Goal: Complete application form: Complete application form

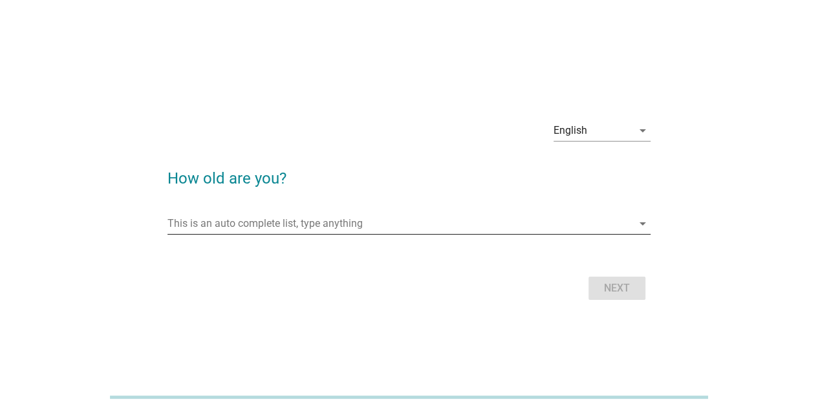
click at [395, 223] on input "This is an auto complete list, type anything" at bounding box center [400, 224] width 465 height 21
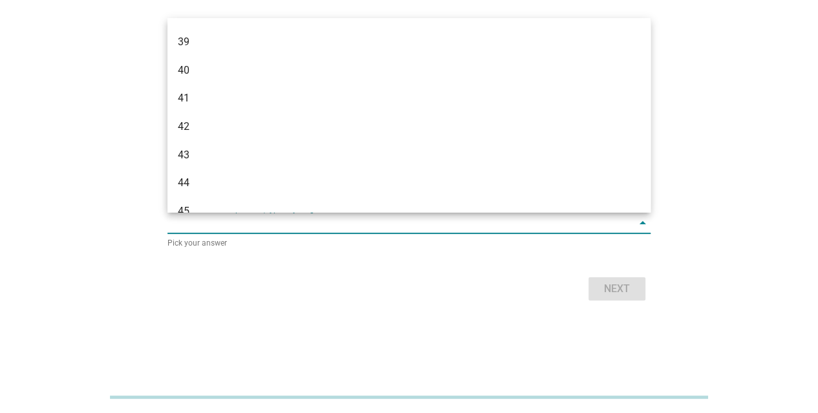
scroll to position [647, 0]
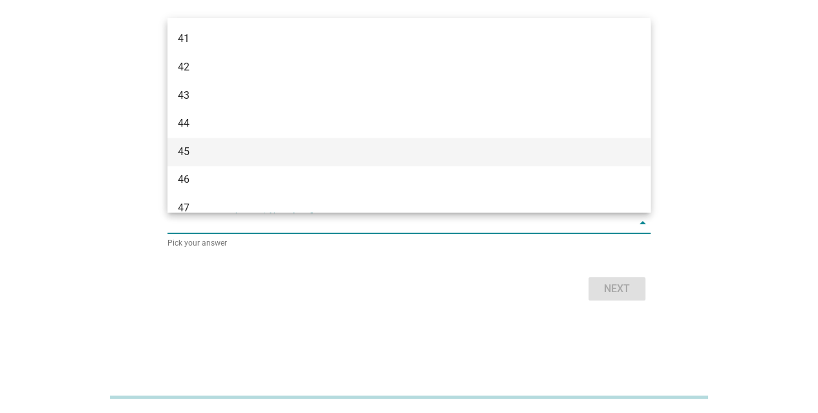
click at [280, 160] on div "45" at bounding box center [409, 152] width 483 height 28
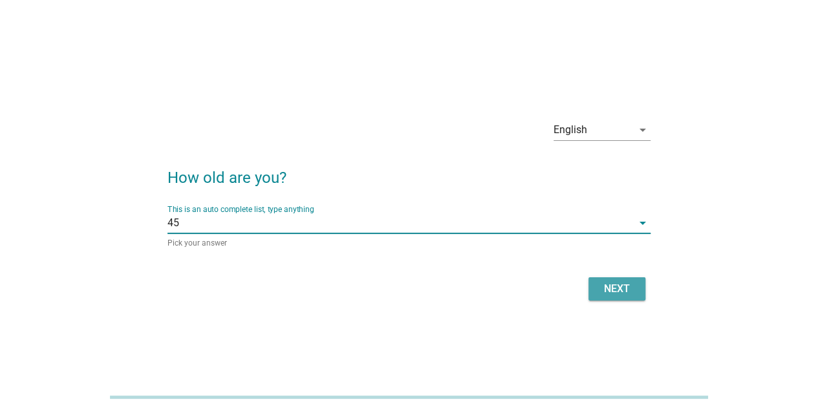
click at [619, 281] on div "Next" at bounding box center [617, 289] width 36 height 16
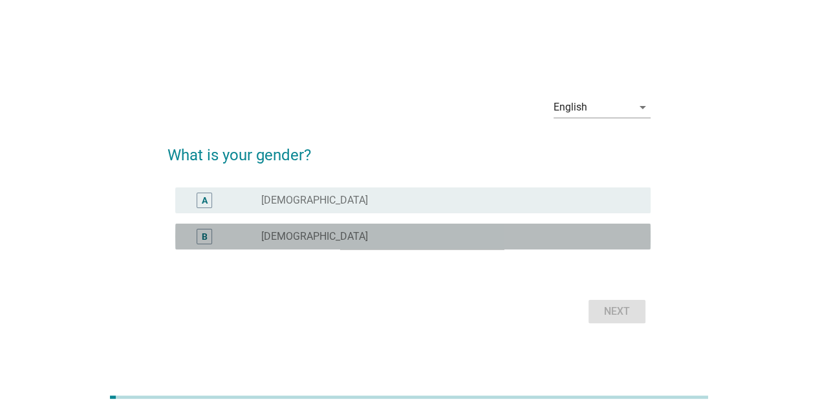
click at [325, 241] on div "radio_button_unchecked [DEMOGRAPHIC_DATA]" at bounding box center [445, 236] width 369 height 13
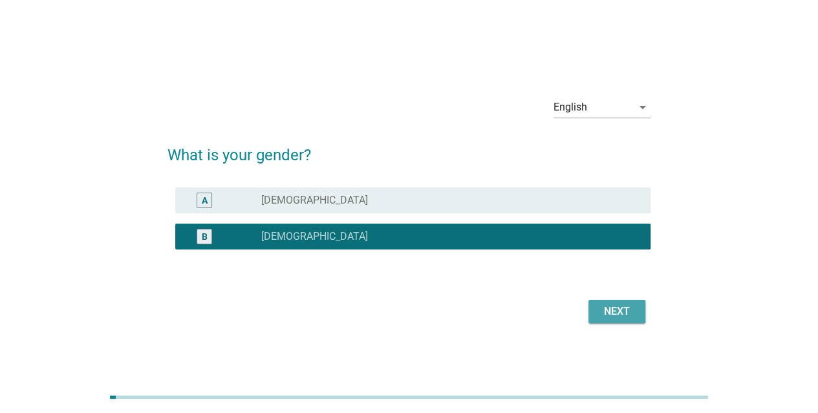
click at [629, 318] on div "Next" at bounding box center [617, 312] width 36 height 16
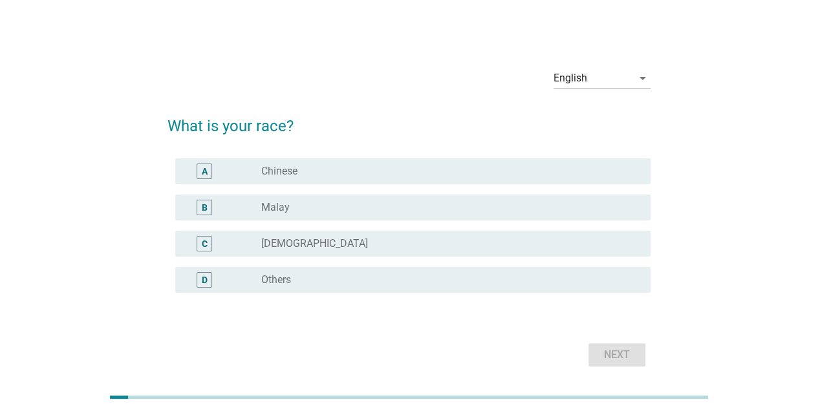
click at [465, 155] on div "A radio_button_unchecked Chinese" at bounding box center [409, 171] width 483 height 36
click at [464, 173] on div "radio_button_unchecked Chinese" at bounding box center [445, 171] width 369 height 13
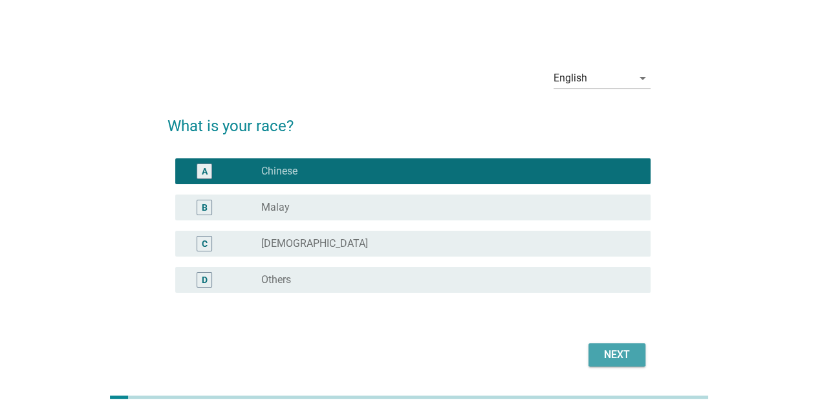
click at [613, 353] on div "Next" at bounding box center [617, 355] width 36 height 16
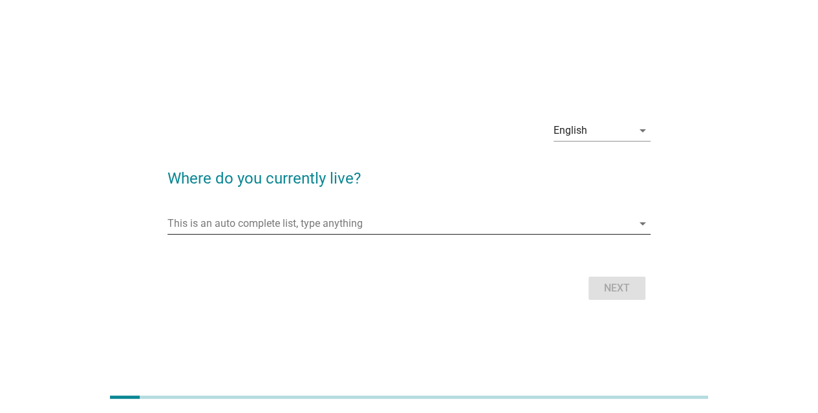
click at [418, 220] on input "This is an auto complete list, type anything" at bounding box center [400, 224] width 465 height 21
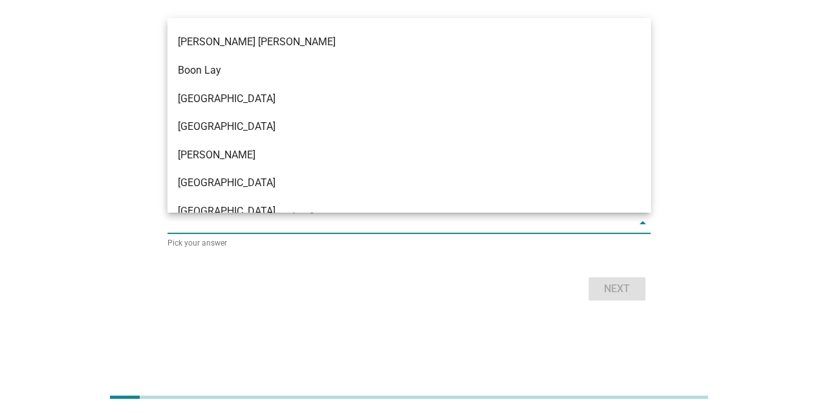
scroll to position [1229, 0]
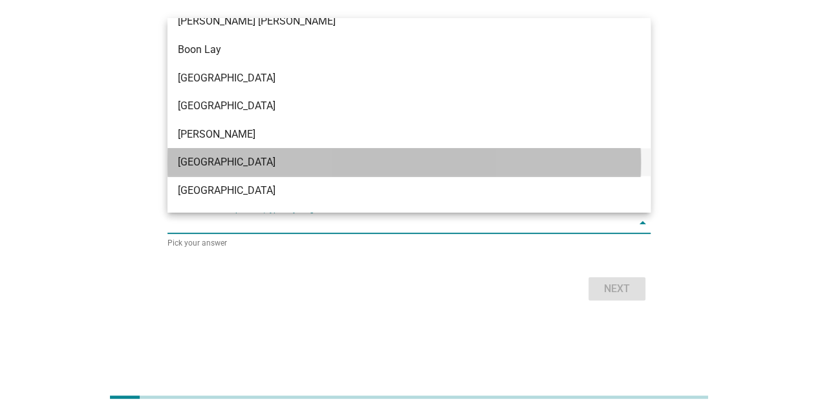
click at [232, 151] on div "[GEOGRAPHIC_DATA]" at bounding box center [409, 162] width 483 height 28
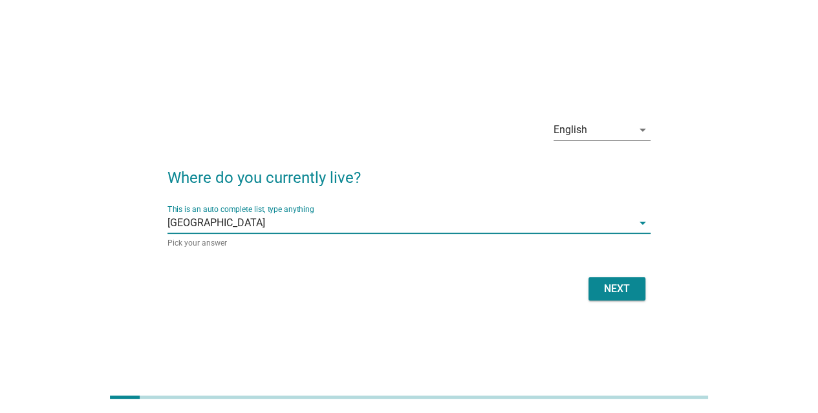
click at [620, 288] on div "Next" at bounding box center [617, 289] width 36 height 16
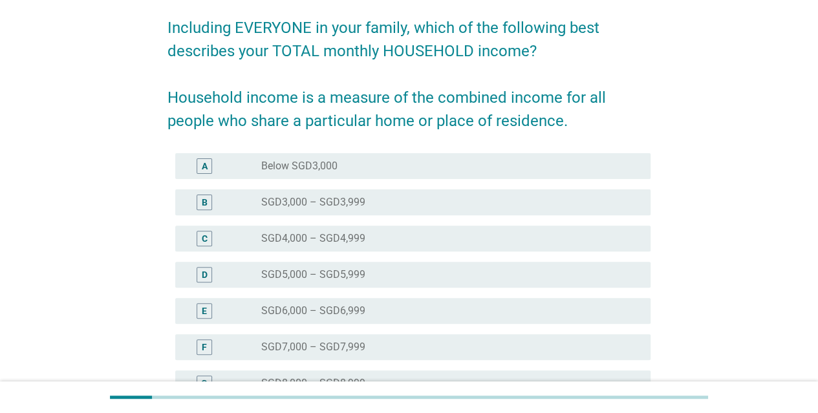
scroll to position [129, 0]
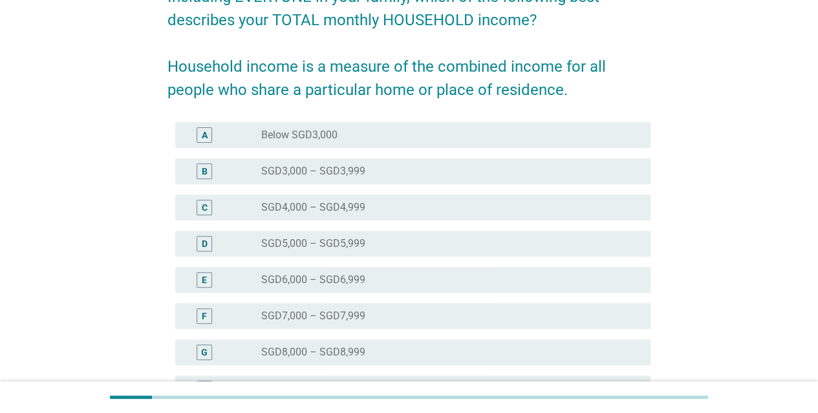
click at [430, 313] on div "radio_button_unchecked SGD7,000 – SGD7,999" at bounding box center [445, 316] width 369 height 13
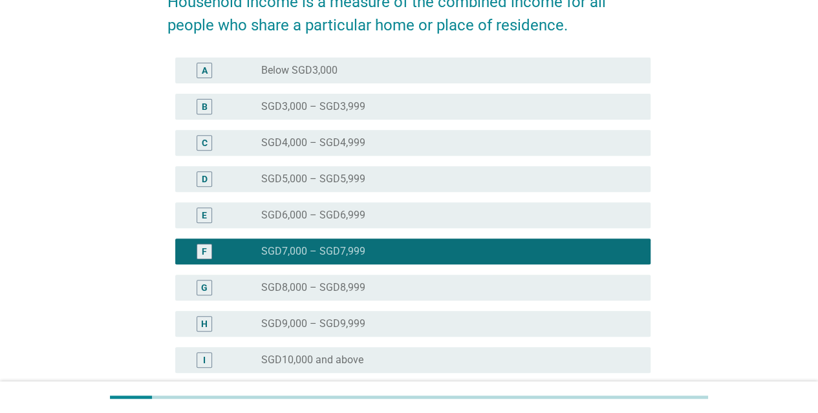
click at [428, 283] on div "radio_button_unchecked SGD8,000 – SGD8,999" at bounding box center [445, 287] width 369 height 13
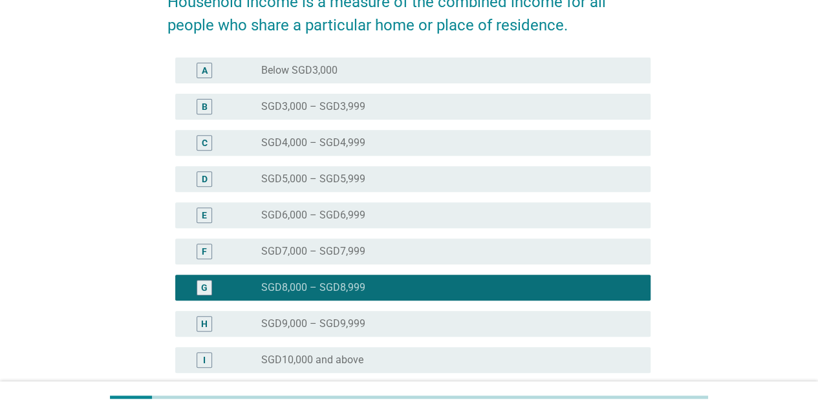
scroll to position [320, 0]
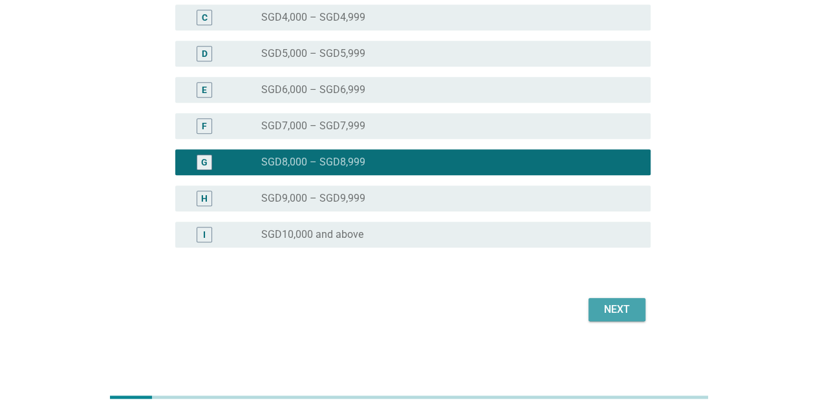
click at [609, 300] on button "Next" at bounding box center [617, 309] width 57 height 23
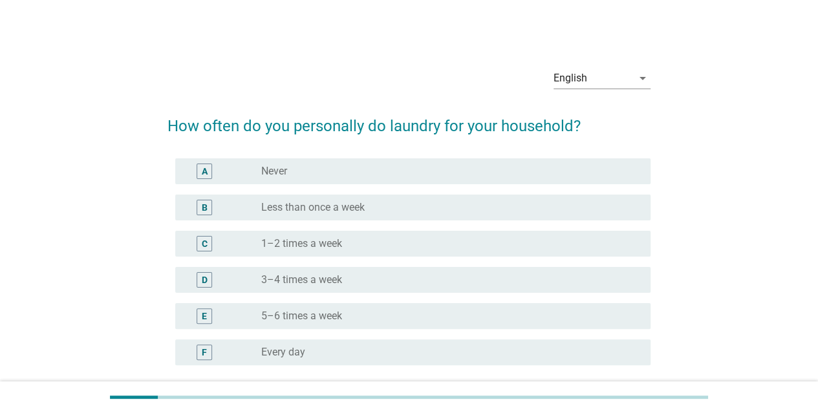
click at [392, 352] on div "radio_button_unchecked Every day" at bounding box center [445, 352] width 369 height 13
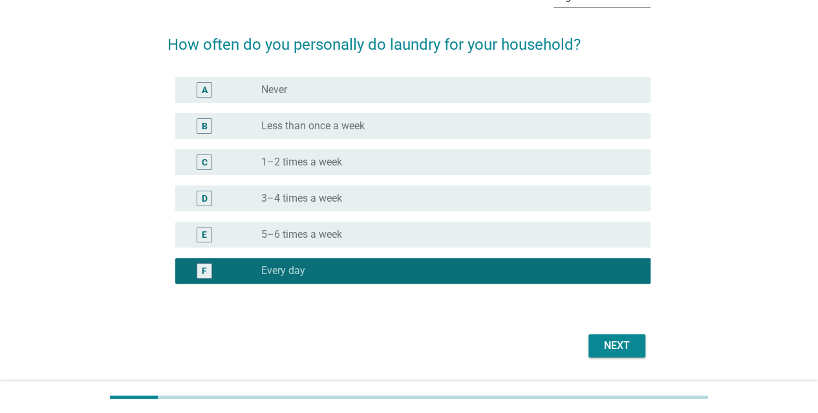
scroll to position [118, 0]
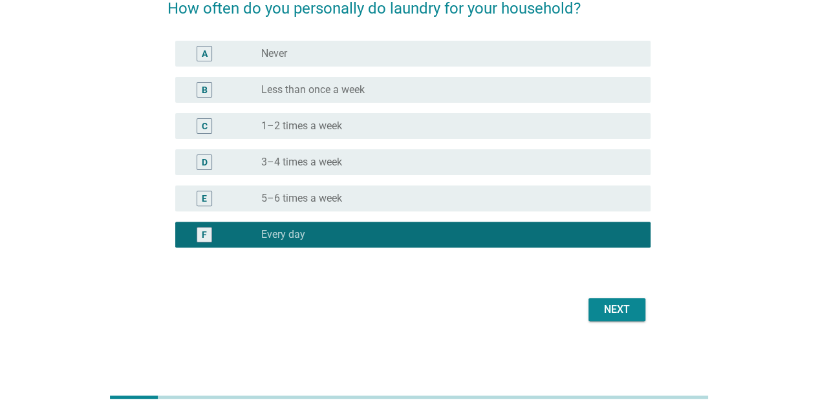
click at [628, 311] on div "Next" at bounding box center [617, 310] width 36 height 16
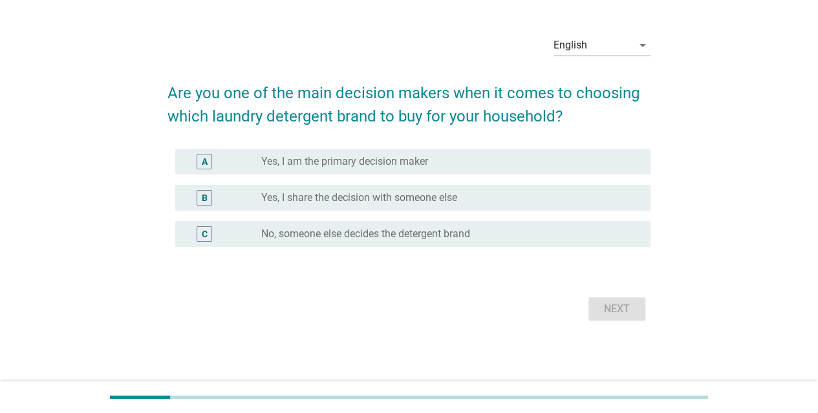
scroll to position [0, 0]
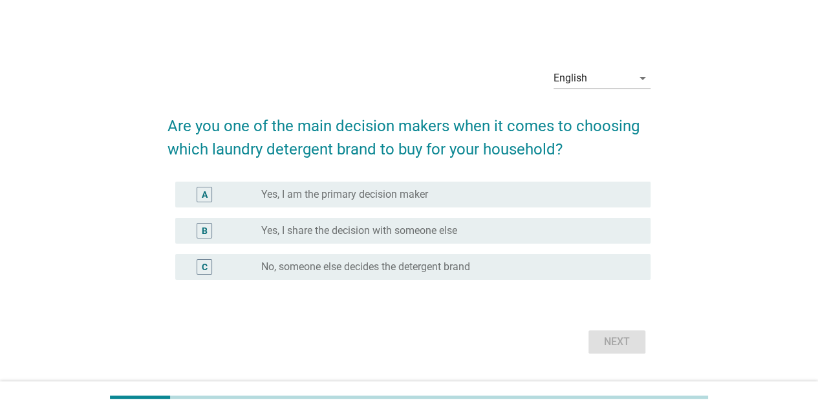
click at [575, 198] on div "radio_button_unchecked Yes, I am the primary decision maker" at bounding box center [445, 194] width 369 height 13
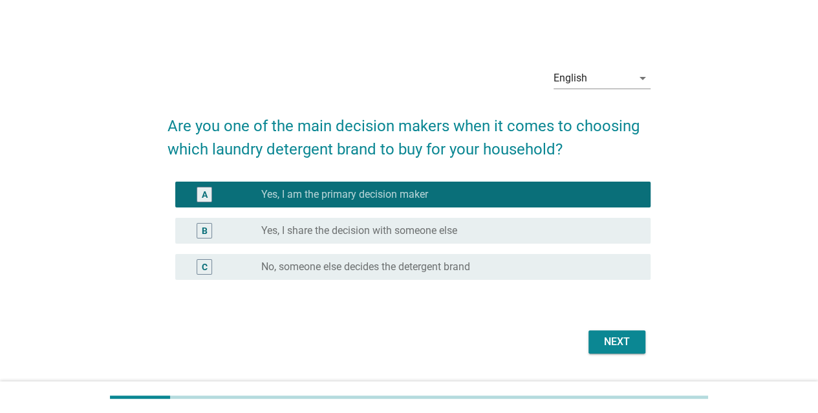
click at [629, 354] on div "Next" at bounding box center [409, 342] width 483 height 31
click at [629, 344] on div "Next" at bounding box center [617, 343] width 36 height 16
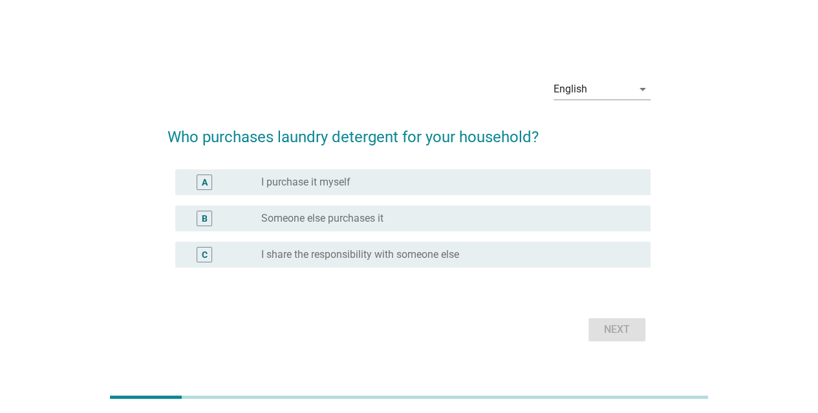
click at [540, 186] on div "radio_button_unchecked I purchase it myself" at bounding box center [445, 182] width 369 height 13
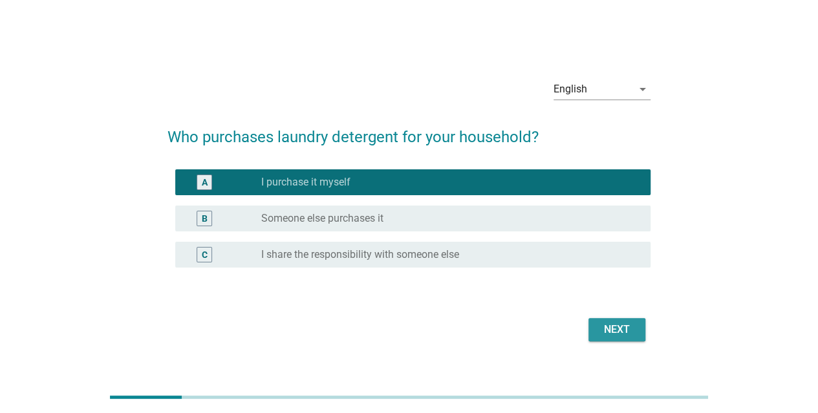
drag, startPoint x: 613, startPoint y: 334, endPoint x: 664, endPoint y: 280, distance: 74.6
click at [613, 332] on div "Next" at bounding box center [617, 330] width 36 height 16
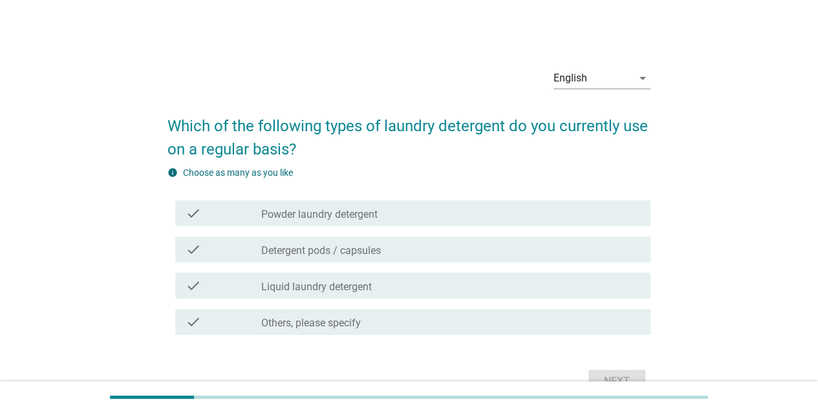
click at [590, 265] on div "check check_box_outline_blank Detergent pods / capsules" at bounding box center [409, 250] width 483 height 36
click at [573, 245] on div "check_box_outline_blank Detergent pods / capsules" at bounding box center [450, 250] width 379 height 16
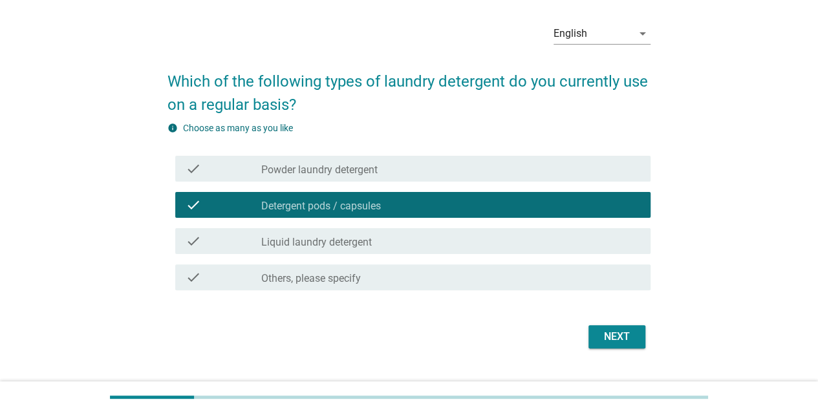
scroll to position [65, 0]
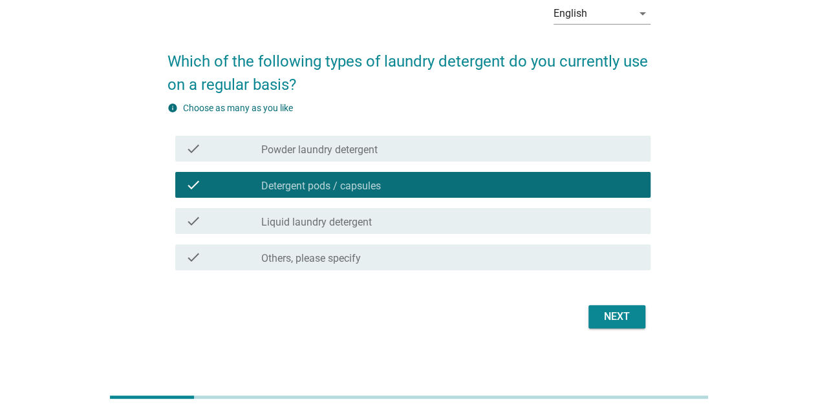
click at [629, 316] on div "Next" at bounding box center [617, 317] width 36 height 16
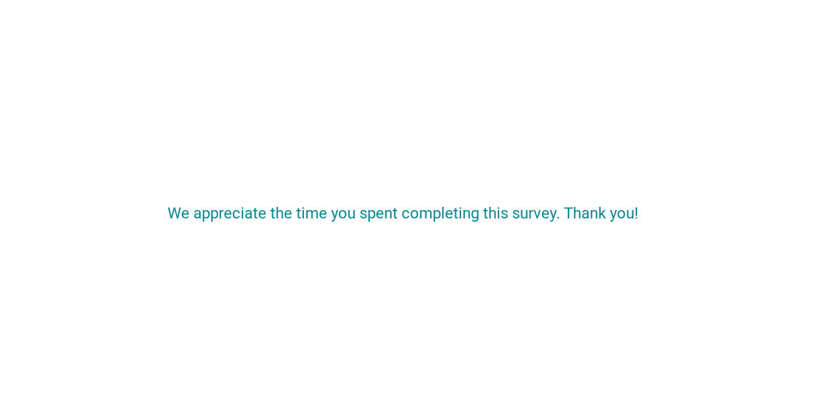
scroll to position [0, 0]
